Goal: Transaction & Acquisition: Book appointment/travel/reservation

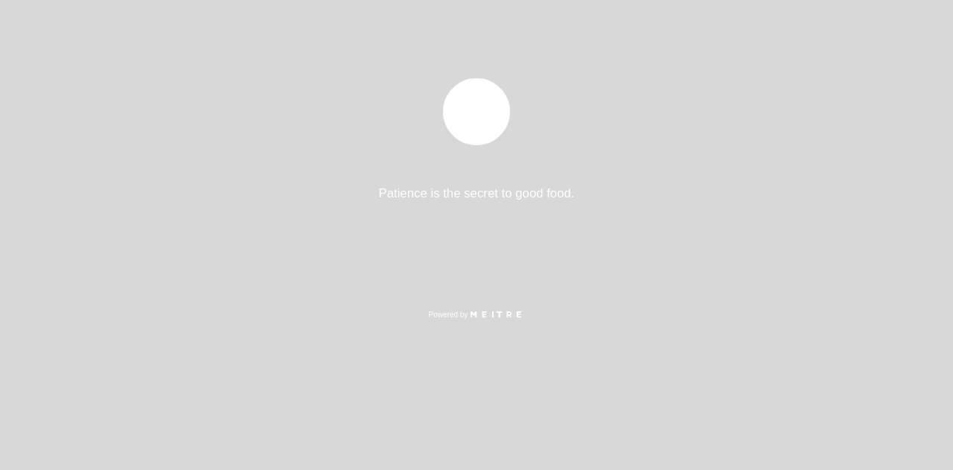
select select "es"
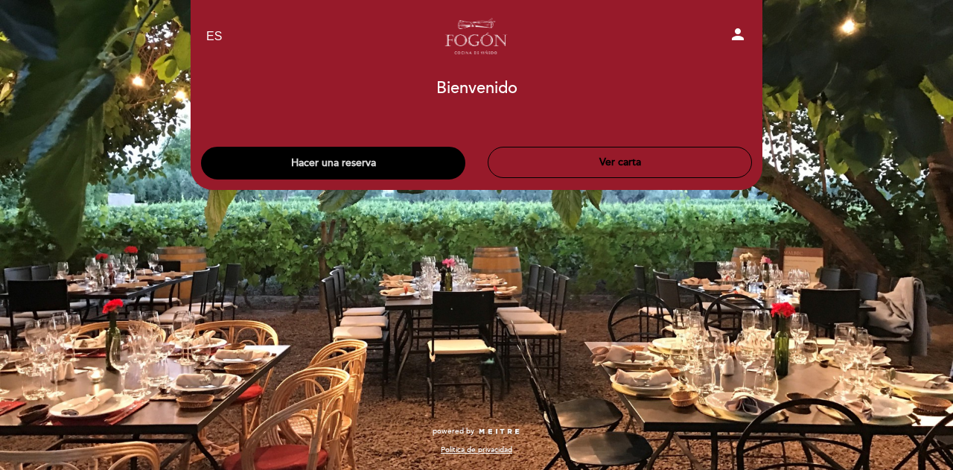
click at [364, 162] on button "Hacer una reserva" at bounding box center [333, 163] width 264 height 33
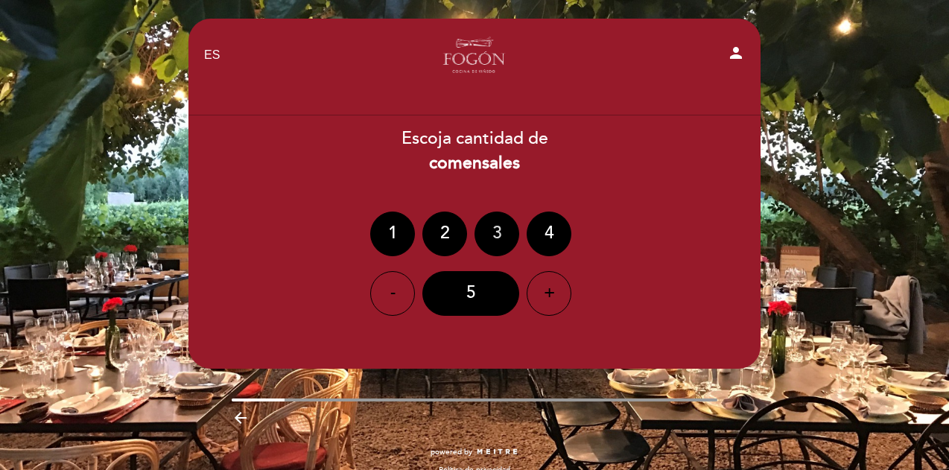
click at [495, 235] on div "3" at bounding box center [496, 234] width 45 height 45
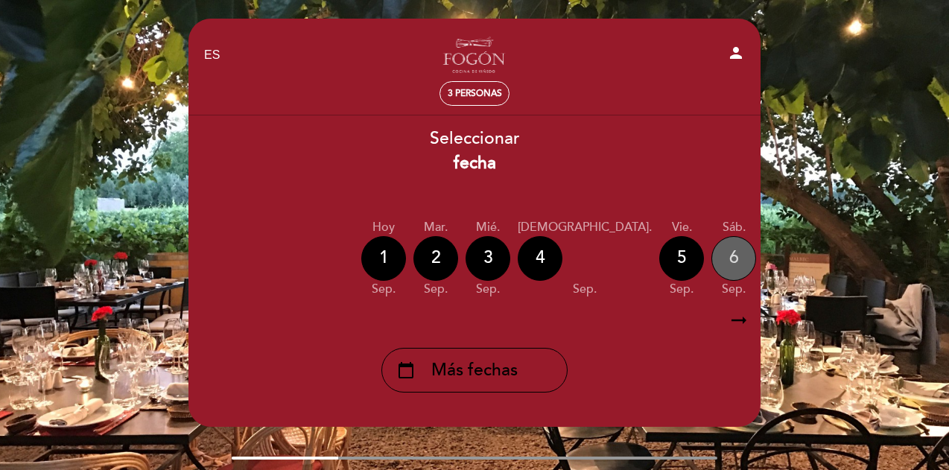
click at [711, 257] on div "6" at bounding box center [733, 258] width 45 height 45
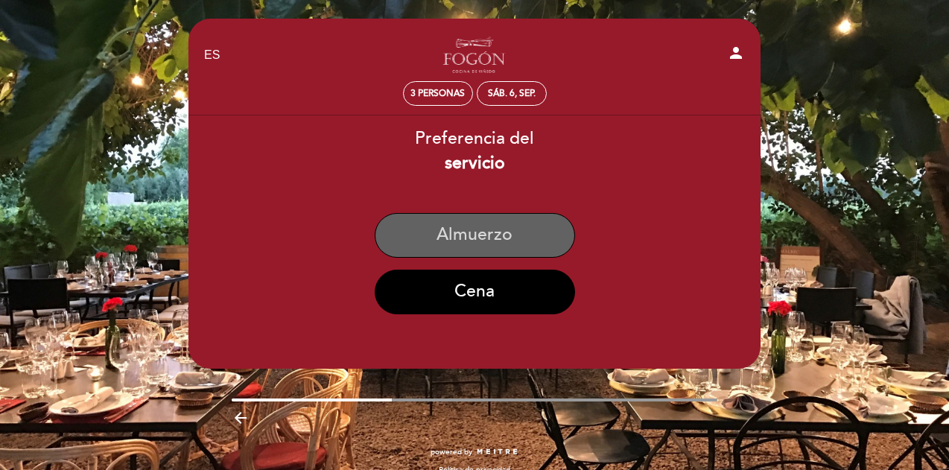
click at [478, 229] on button "Almuerzo" at bounding box center [475, 235] width 200 height 45
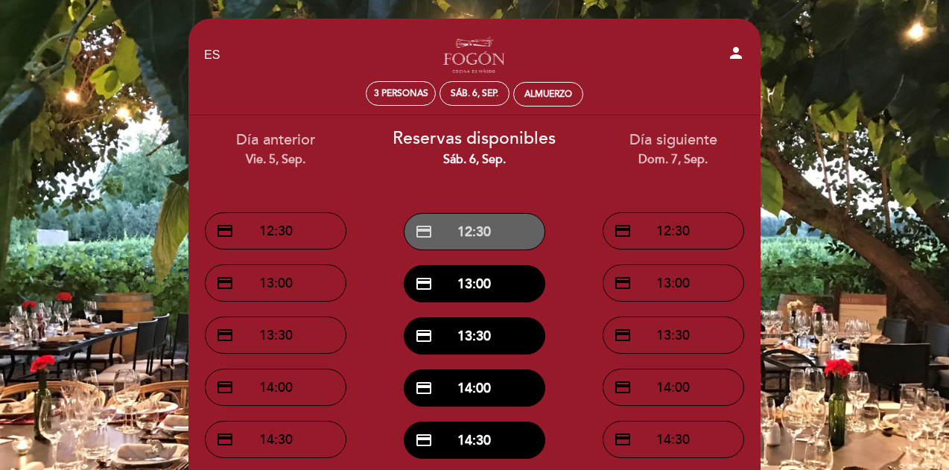
click at [486, 232] on button "credit_card 12:30" at bounding box center [475, 231] width 142 height 37
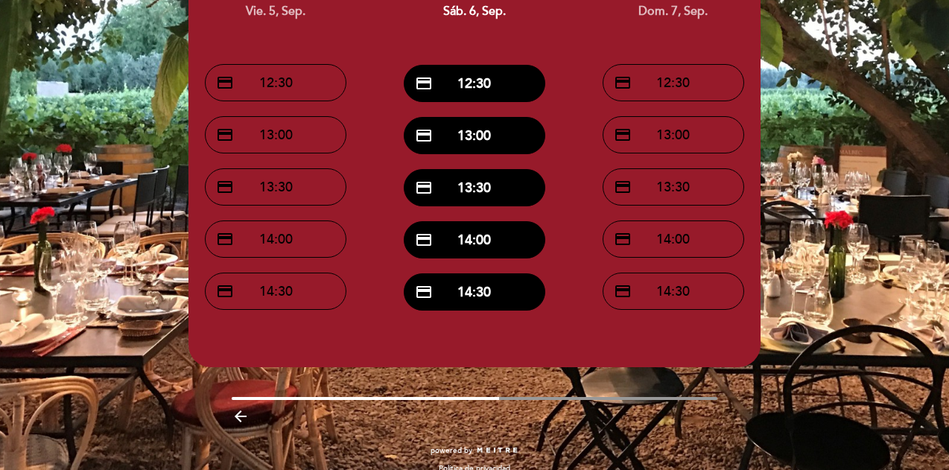
scroll to position [167, 0]
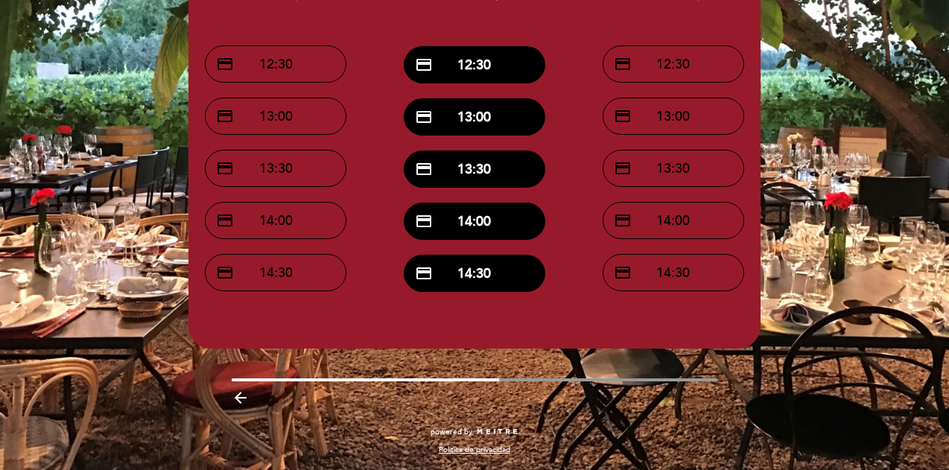
click at [241, 400] on icon "arrow_backward" at bounding box center [241, 398] width 18 height 18
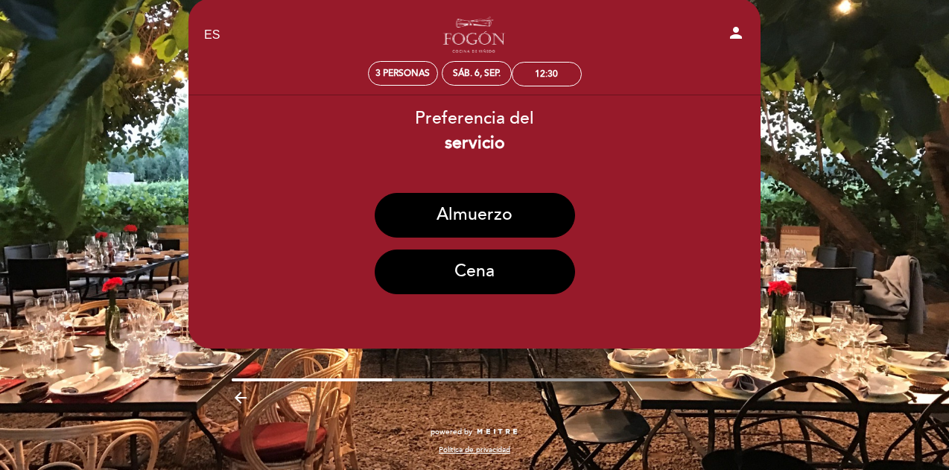
click at [241, 400] on icon "arrow_backward" at bounding box center [241, 398] width 18 height 18
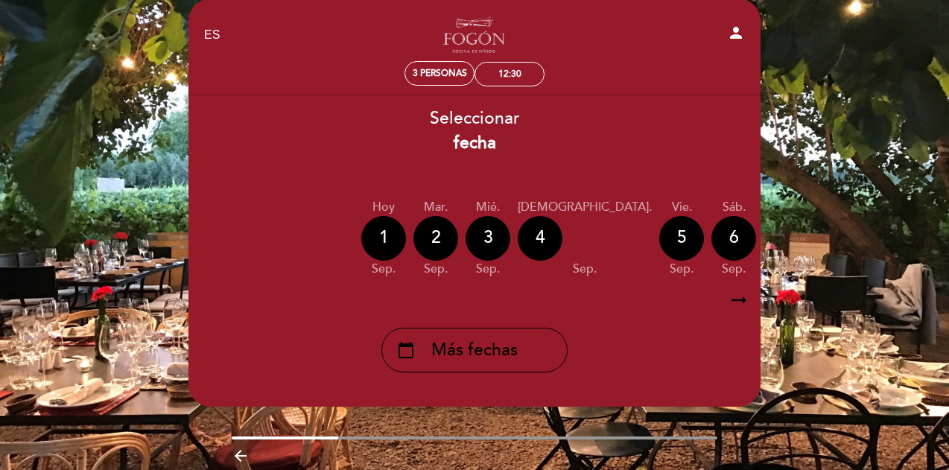
click at [244, 458] on icon "arrow_backward" at bounding box center [241, 456] width 18 height 18
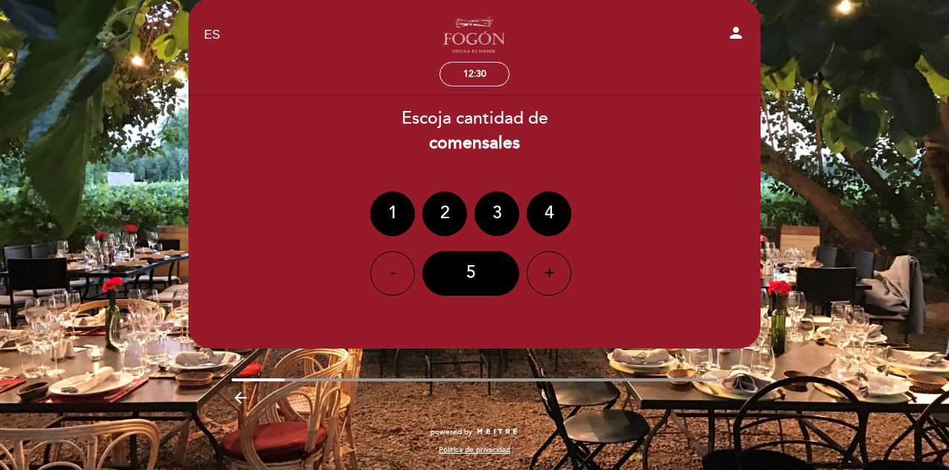
click at [237, 399] on icon "arrow_backward" at bounding box center [241, 398] width 18 height 18
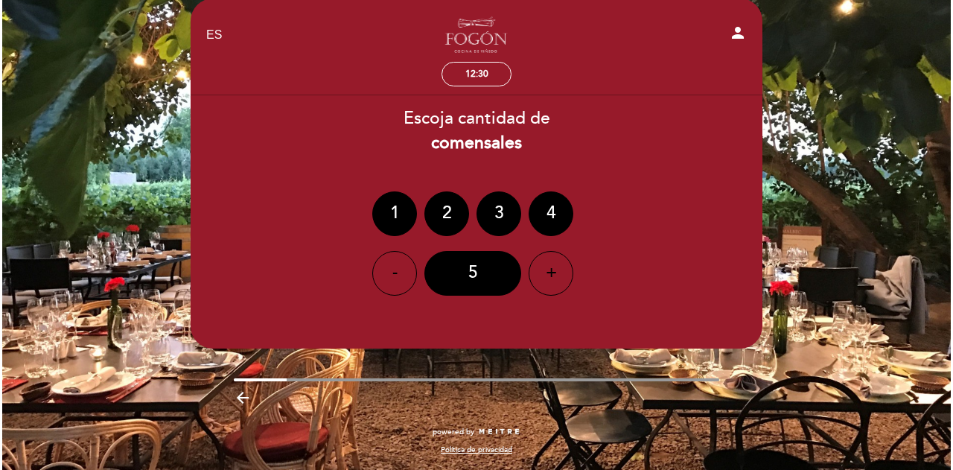
scroll to position [0, 0]
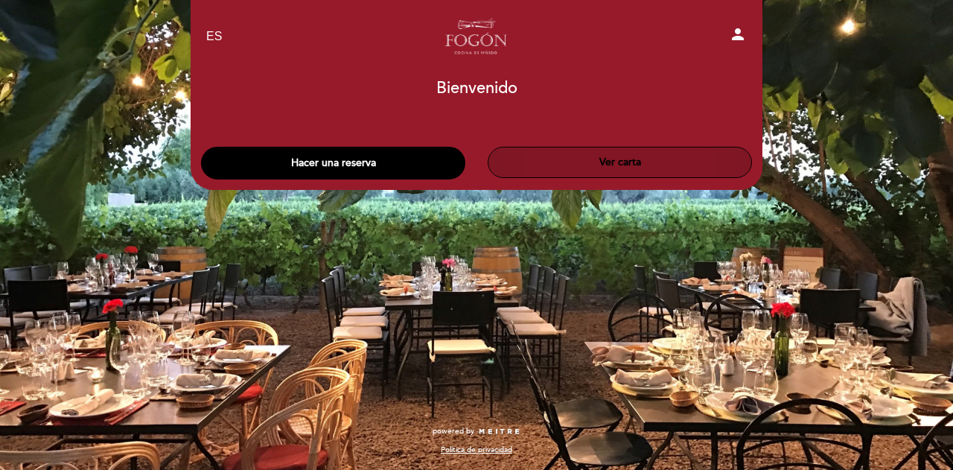
click at [608, 162] on button "Ver carta" at bounding box center [620, 162] width 264 height 31
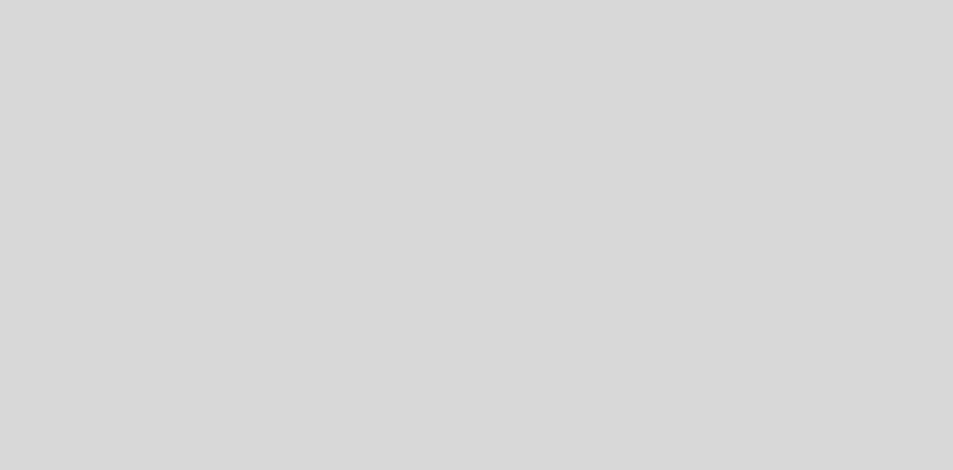
select select "es"
